Goal: Find specific page/section: Find specific page/section

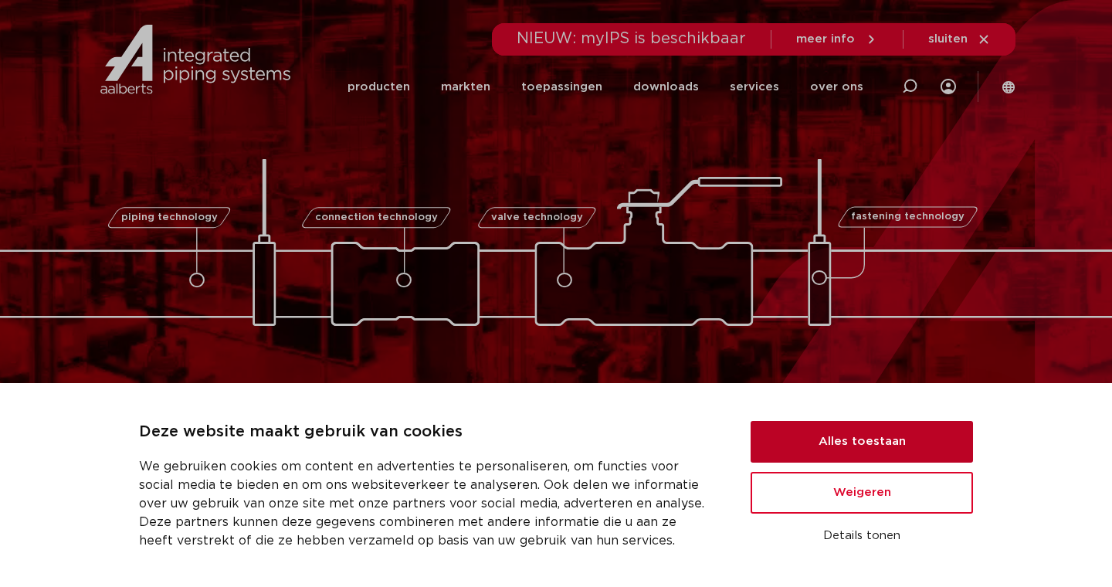
click at [837, 451] on button "Alles toestaan" at bounding box center [861, 442] width 222 height 42
click at [837, 447] on button "Alles toestaan" at bounding box center [861, 442] width 222 height 42
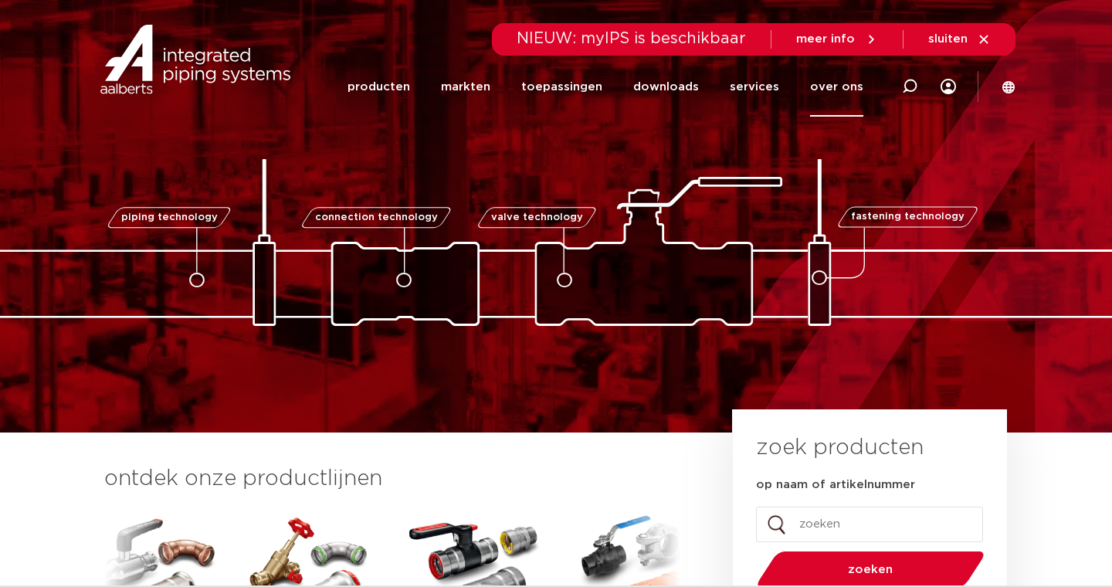
click at [834, 86] on link "over ons" at bounding box center [836, 86] width 53 height 59
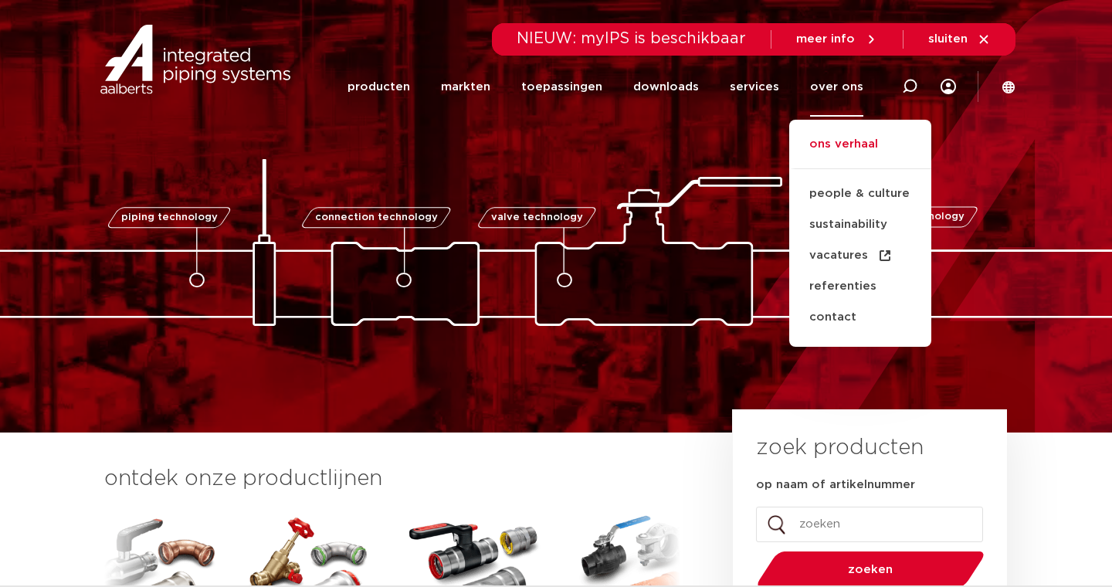
click at [851, 145] on link "ons verhaal" at bounding box center [860, 152] width 142 height 34
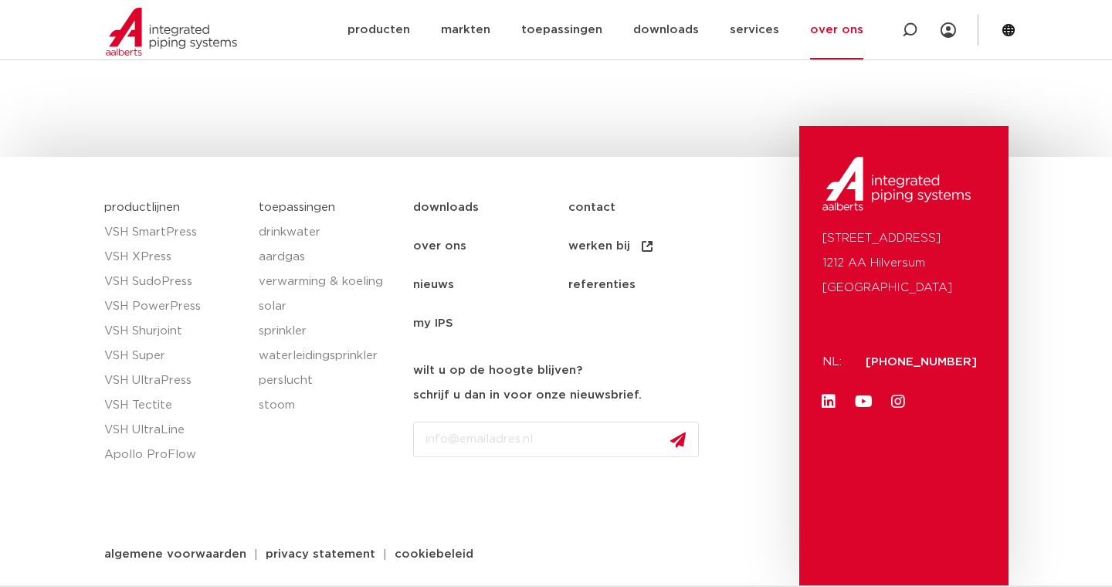
scroll to position [2414, 0]
drag, startPoint x: 978, startPoint y: 235, endPoint x: 809, endPoint y: 235, distance: 169.1
click at [809, 235] on div "Oude Amersfoortseweg 99 1212 AA Hilversum Nederland NL: +31 (0)35 6884 211 Link…" at bounding box center [903, 356] width 208 height 461
copy p "[STREET_ADDRESS]"
